Goal: Task Accomplishment & Management: Manage account settings

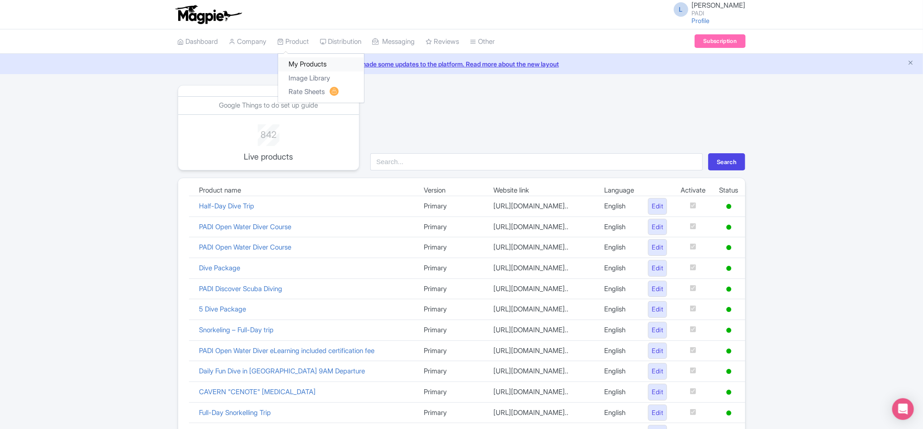
click at [307, 61] on link "My Products" at bounding box center [321, 64] width 86 height 14
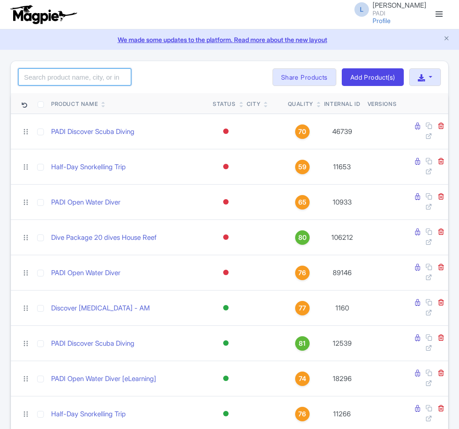
click at [72, 80] on input "search" at bounding box center [74, 76] width 113 height 17
paste input "17748"
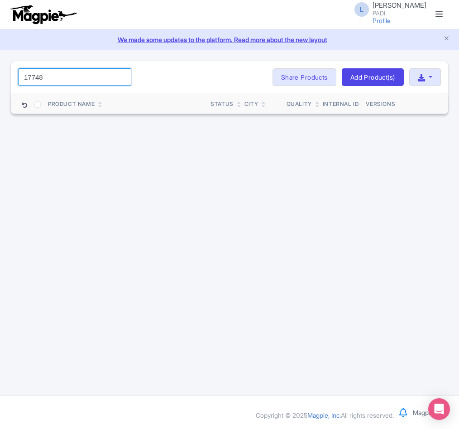
drag, startPoint x: 72, startPoint y: 79, endPoint x: -61, endPoint y: 72, distance: 133.1
click at [0, 72] on html "L Luca Novelli PADI Profile Users Settings Sign out Dashboard Company Product M…" at bounding box center [229, 214] width 459 height 429
paste input "06022"
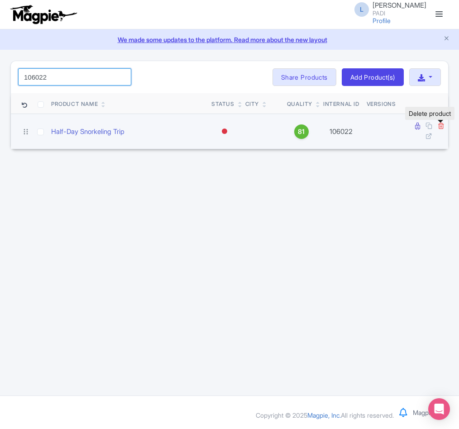
type input "106022"
click at [441, 125] on icon at bounding box center [440, 125] width 7 height 7
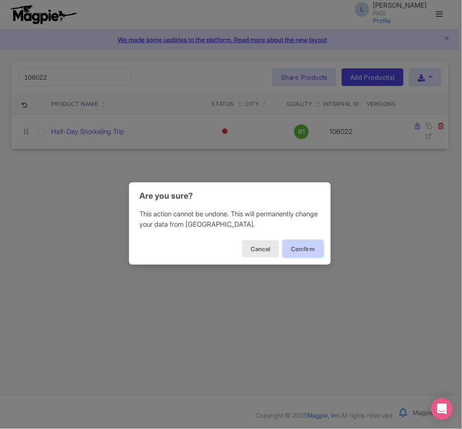
click at [304, 247] on button "Confirm" at bounding box center [303, 248] width 41 height 17
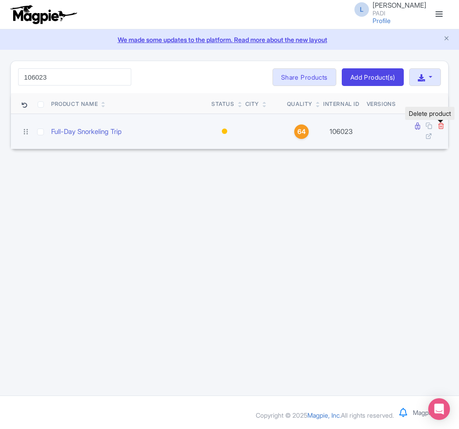
type input "106023"
click at [438, 126] on icon at bounding box center [440, 125] width 7 height 7
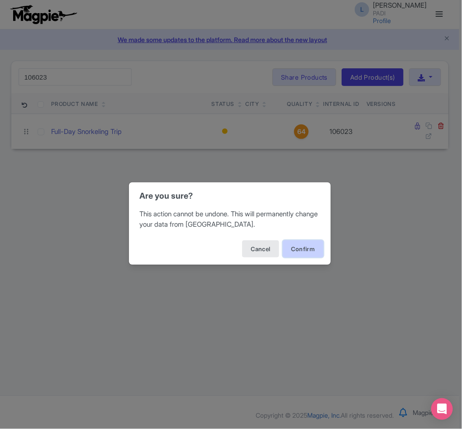
click at [312, 243] on button "Confirm" at bounding box center [303, 248] width 41 height 17
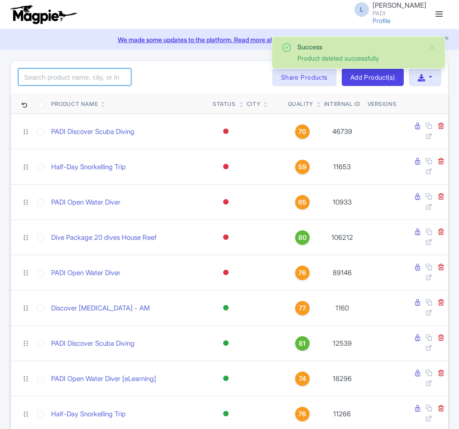
click at [38, 74] on input "search" at bounding box center [74, 76] width 113 height 17
paste input "106325"
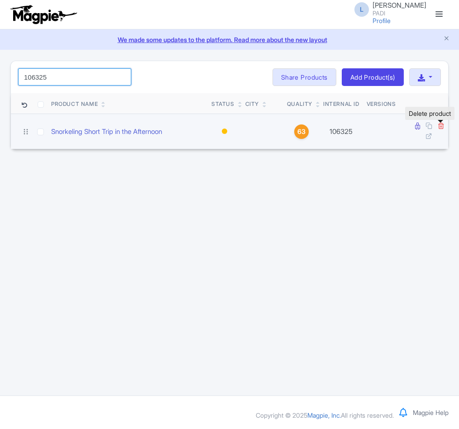
type input "106325"
click at [441, 129] on icon at bounding box center [440, 125] width 7 height 7
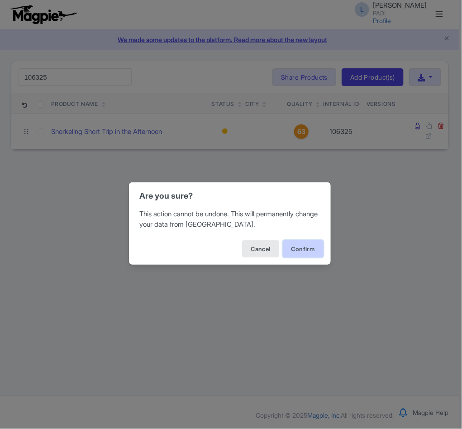
click at [303, 248] on button "Confirm" at bounding box center [303, 248] width 41 height 17
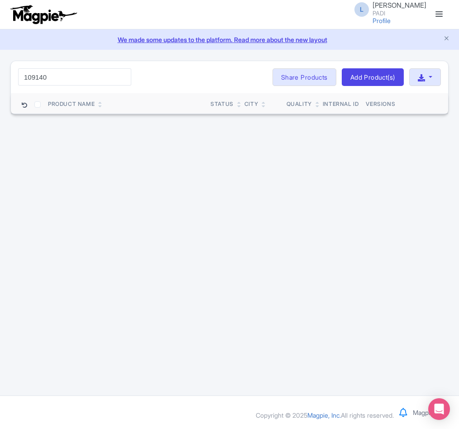
type input "109140"
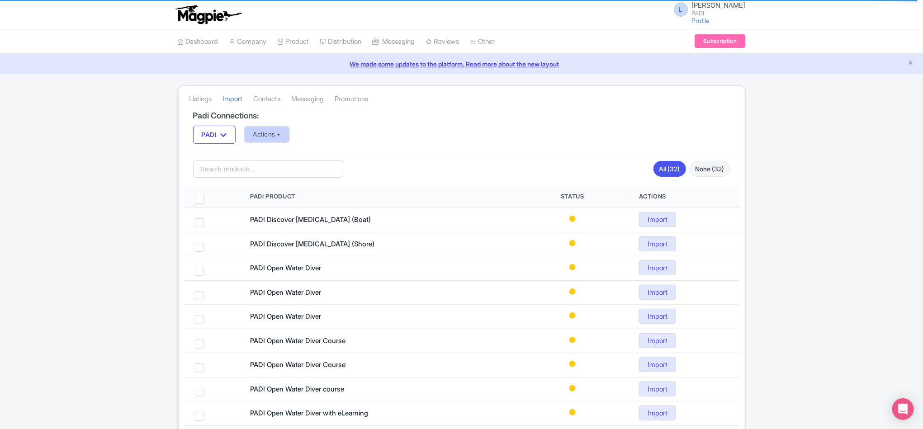
click at [269, 137] on button "Actions" at bounding box center [267, 134] width 45 height 15
click at [129, 139] on div "Listings [GEOGRAPHIC_DATA] Contacts Messaging Promotions Padi Connections: PADI…" at bounding box center [461, 310] width 923 height 450
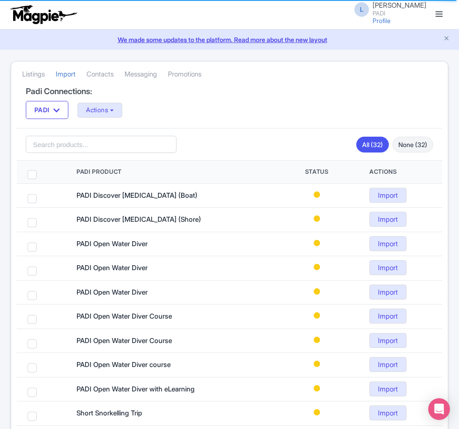
click at [192, 94] on h4 "Padi Connections:" at bounding box center [229, 91] width 407 height 9
click at [99, 106] on button "Actions" at bounding box center [99, 110] width 45 height 15
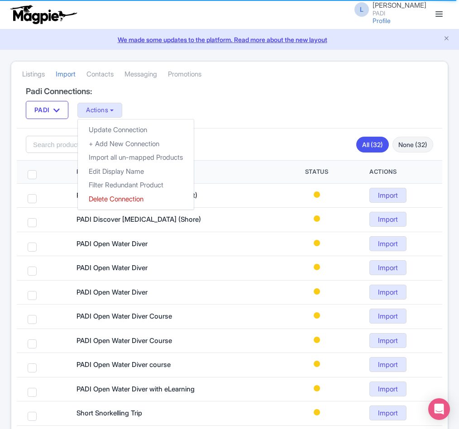
click at [285, 105] on div "PADI PADI Actions Update Connection + Add New Connection Import all un-mapped P…" at bounding box center [229, 110] width 407 height 18
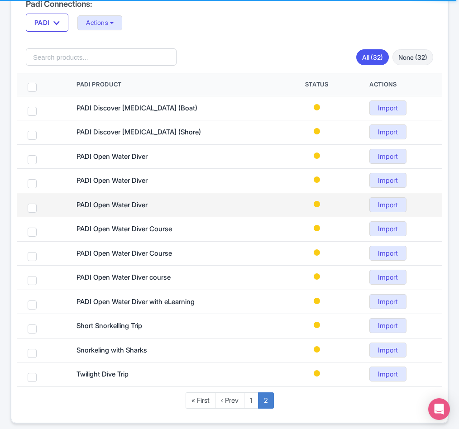
scroll to position [132, 0]
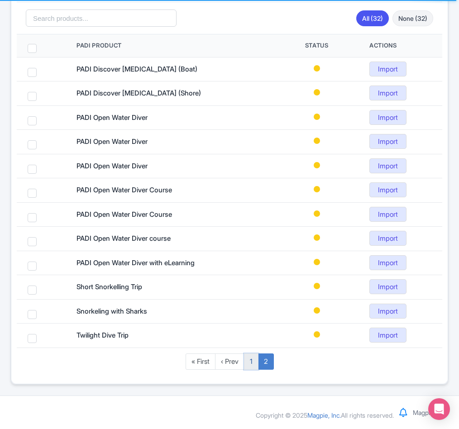
click at [247, 368] on link "1" at bounding box center [251, 361] width 14 height 17
